Goal: Task Accomplishment & Management: Manage account settings

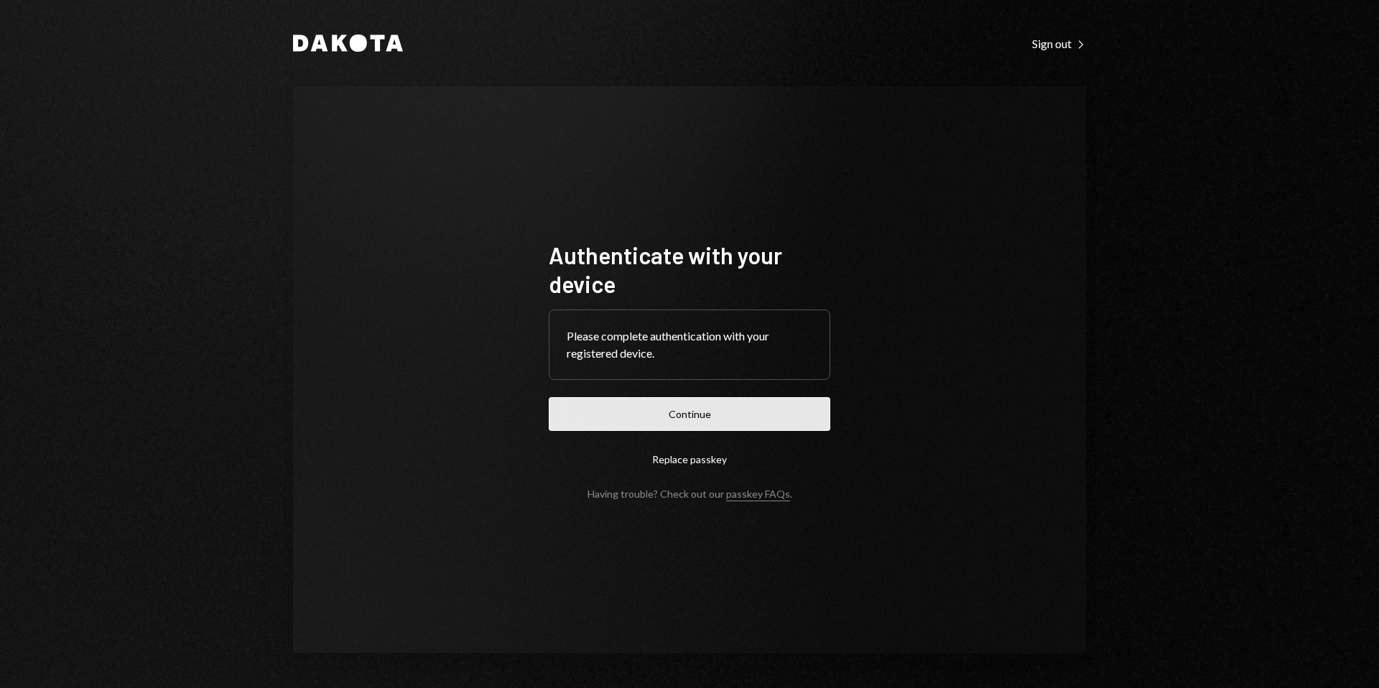
click at [710, 417] on button "Continue" at bounding box center [690, 414] width 282 height 34
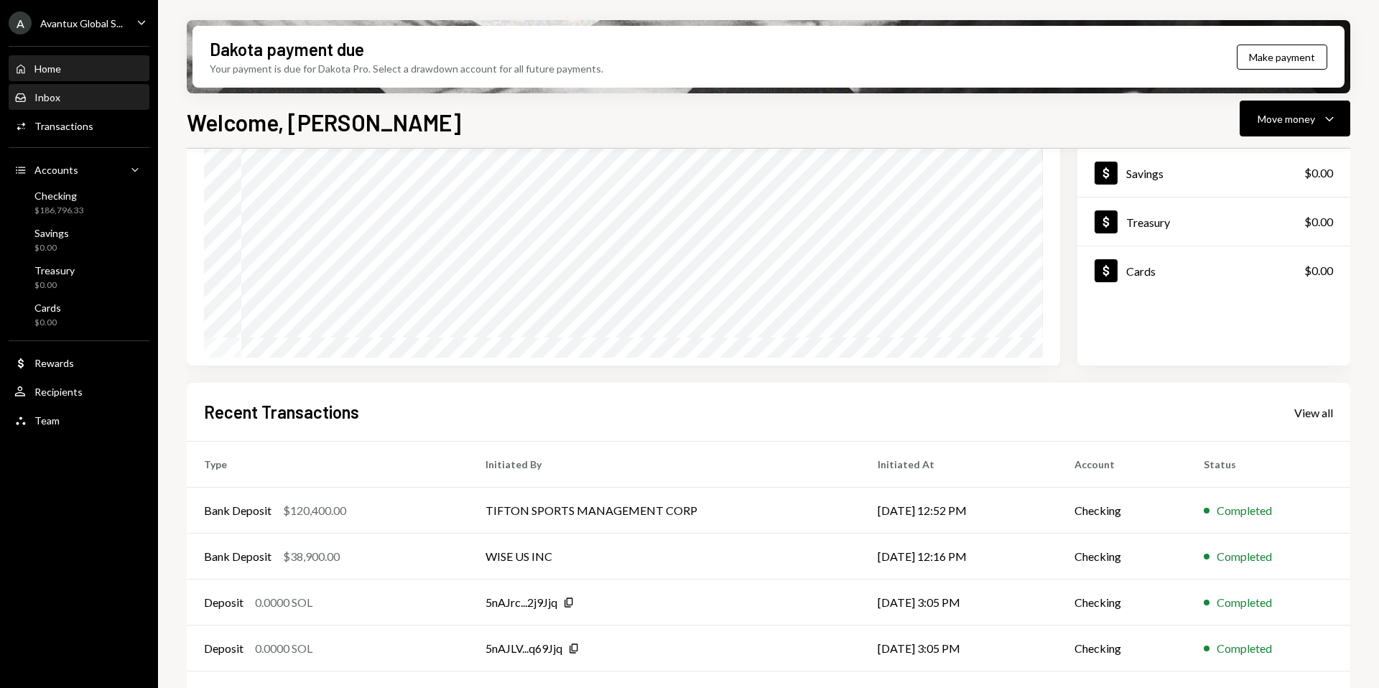
scroll to position [178, 0]
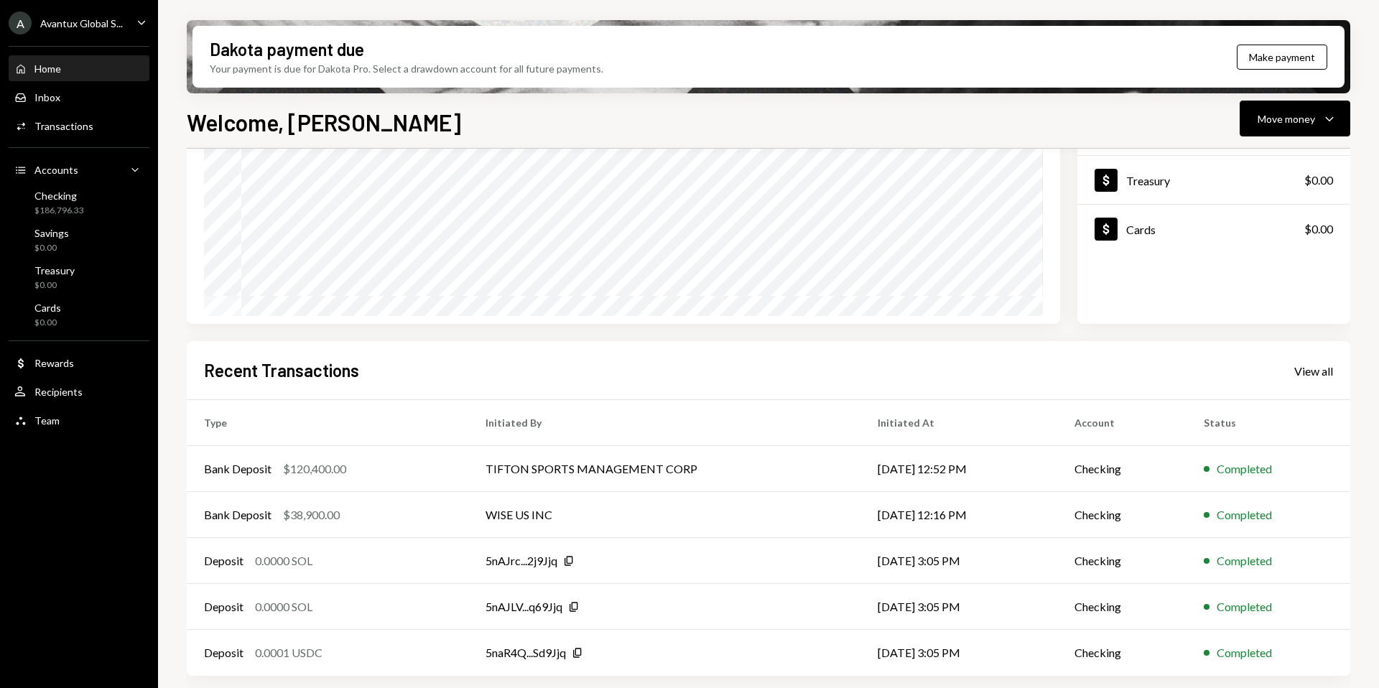
click at [56, 24] on div "Avantux Global S..." at bounding box center [81, 23] width 83 height 12
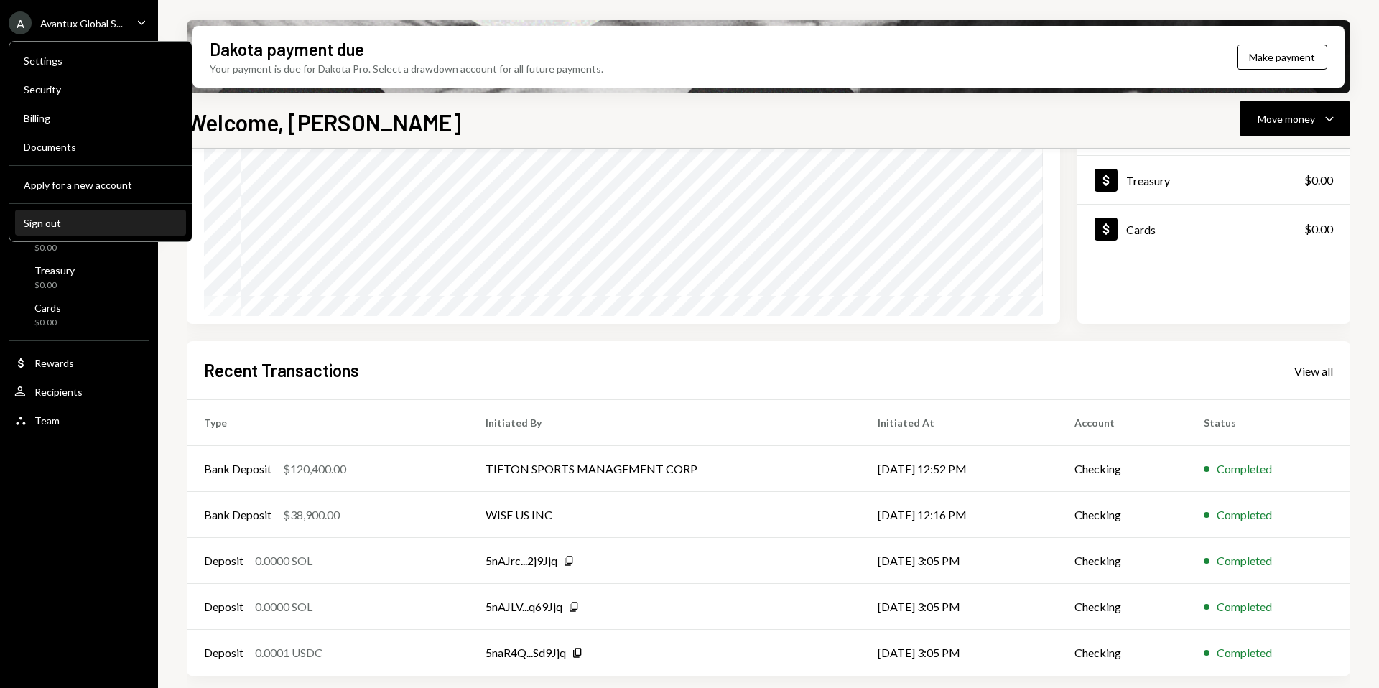
click at [68, 231] on button "Sign out" at bounding box center [100, 223] width 171 height 26
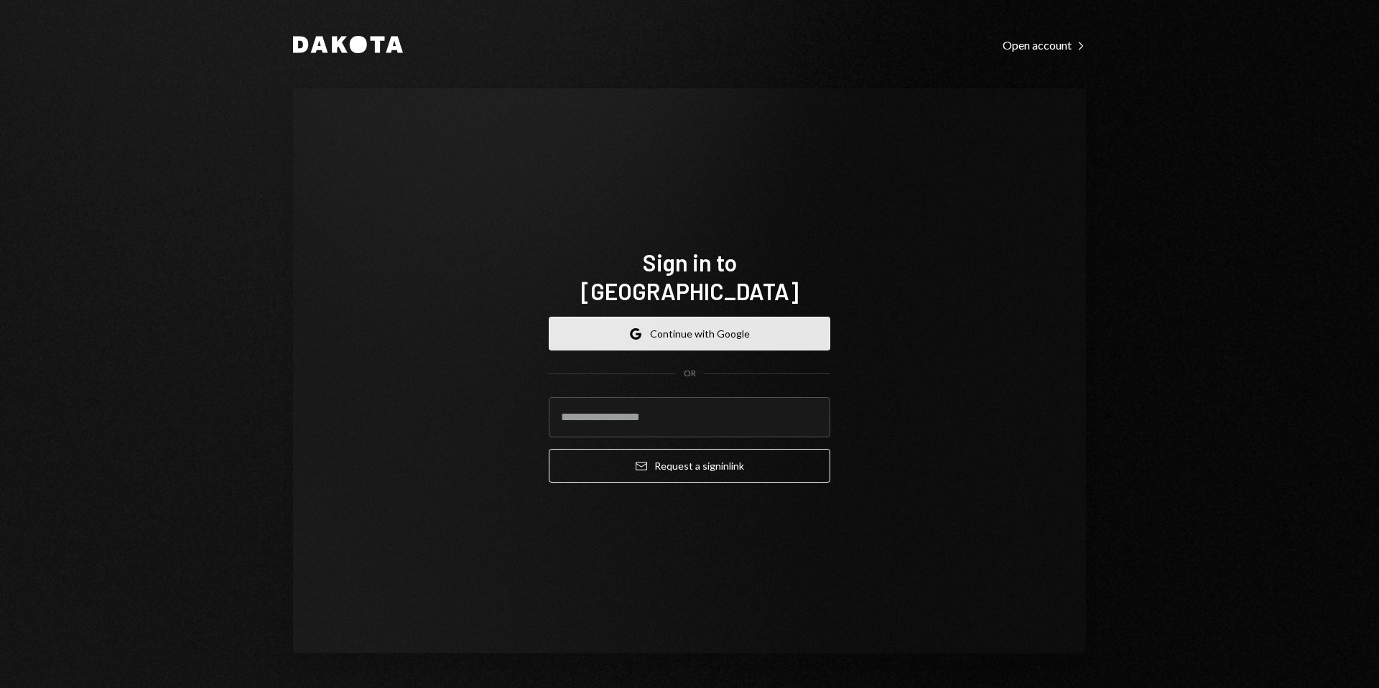
click at [683, 322] on button "Google Continue with Google" at bounding box center [690, 334] width 282 height 34
